Goal: Task Accomplishment & Management: Manage account settings

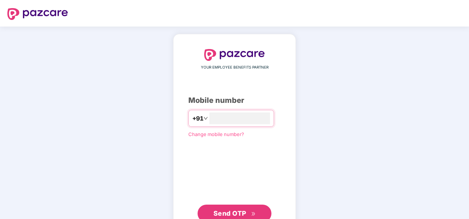
type input "**********"
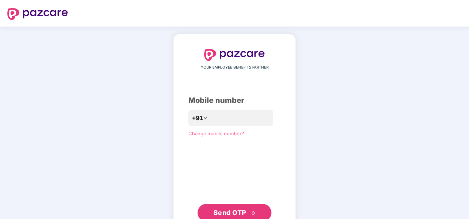
click at [238, 207] on button "Send OTP" at bounding box center [234, 213] width 74 height 18
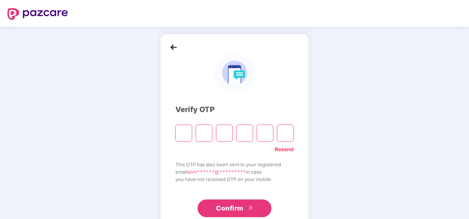
type input "*"
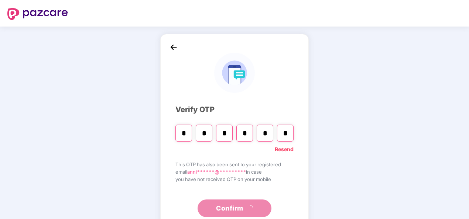
type input "*"
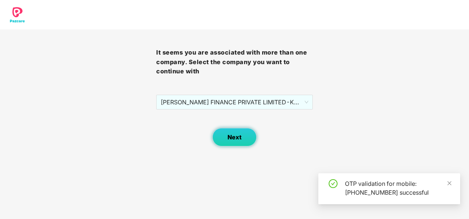
click at [233, 142] on button "Next" at bounding box center [234, 137] width 44 height 18
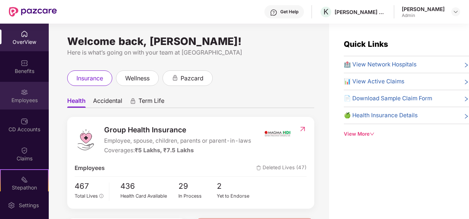
click at [26, 96] on div "Employees" at bounding box center [24, 96] width 49 height 28
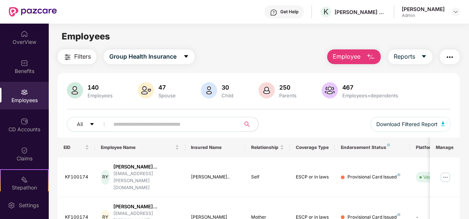
click at [129, 121] on input "text" at bounding box center [171, 124] width 117 height 11
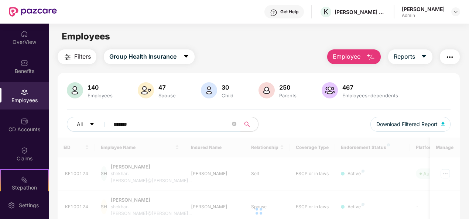
type input "*******"
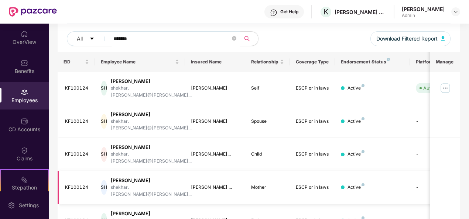
scroll to position [99, 0]
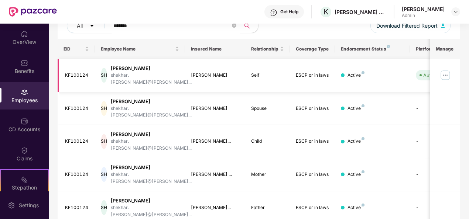
click at [444, 72] on img at bounding box center [445, 75] width 12 height 12
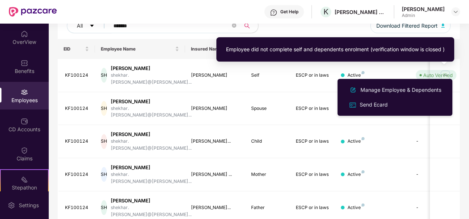
click at [405, 61] on div "Employee did not complete self and dependents enrolment (verification window is…" at bounding box center [335, 49] width 238 height 24
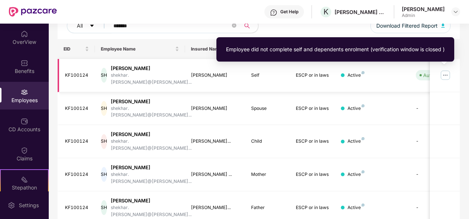
click at [444, 73] on img at bounding box center [445, 75] width 12 height 12
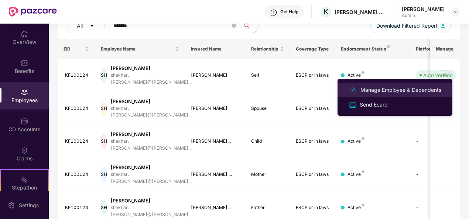
click at [389, 89] on div "Manage Employee & Dependents" at bounding box center [401, 90] width 84 height 8
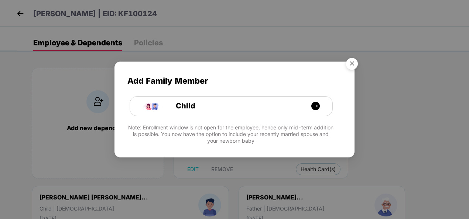
drag, startPoint x: 353, startPoint y: 62, endPoint x: 348, endPoint y: 64, distance: 5.1
click at [353, 62] on img "Close" at bounding box center [351, 65] width 21 height 21
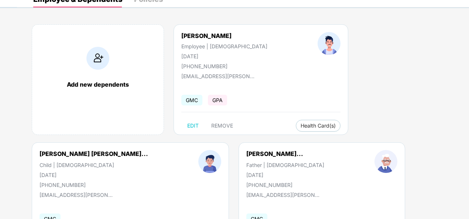
scroll to position [0, 0]
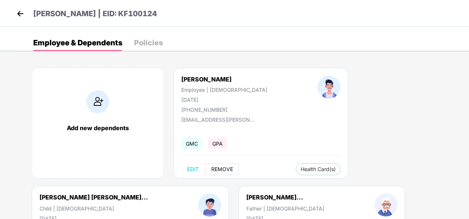
click at [226, 168] on span "REMOVE" at bounding box center [222, 169] width 22 height 6
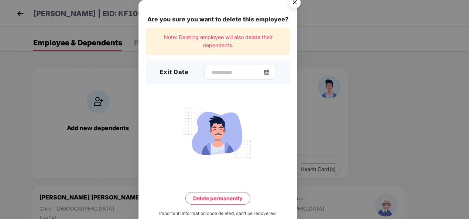
click at [210, 76] on div at bounding box center [240, 72] width 72 height 15
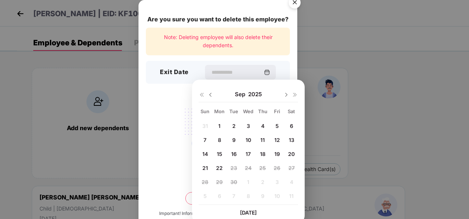
click at [263, 139] on span "11" at bounding box center [262, 140] width 4 height 6
type input "**********"
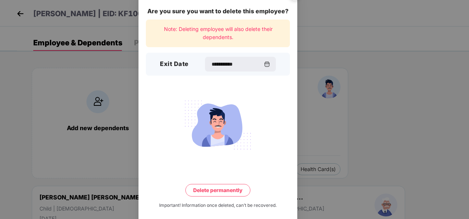
scroll to position [16, 0]
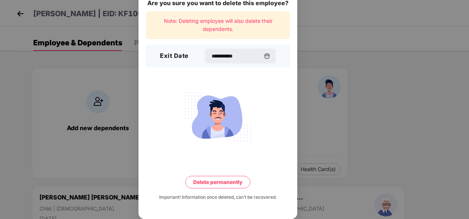
click at [226, 184] on button "Delete permanently" at bounding box center [217, 182] width 65 height 13
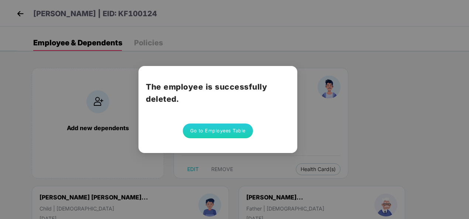
click at [233, 132] on button "Go to Employees Table" at bounding box center [218, 131] width 70 height 15
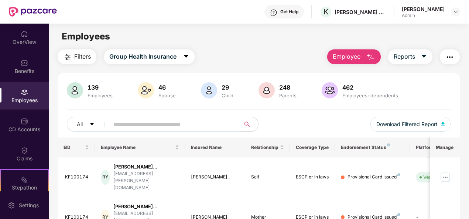
click at [21, 94] on img at bounding box center [24, 92] width 7 height 7
click at [31, 104] on div "Employees" at bounding box center [24, 100] width 49 height 7
click at [159, 120] on input "text" at bounding box center [171, 124] width 117 height 11
type input "*"
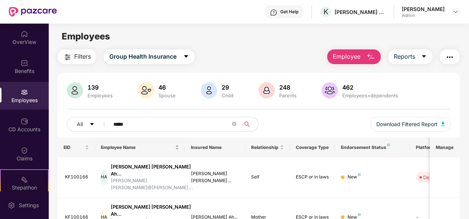
type input "**********"
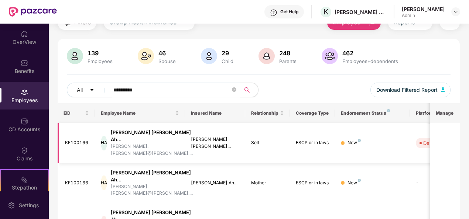
scroll to position [63, 0]
